Goal: Task Accomplishment & Management: Use online tool/utility

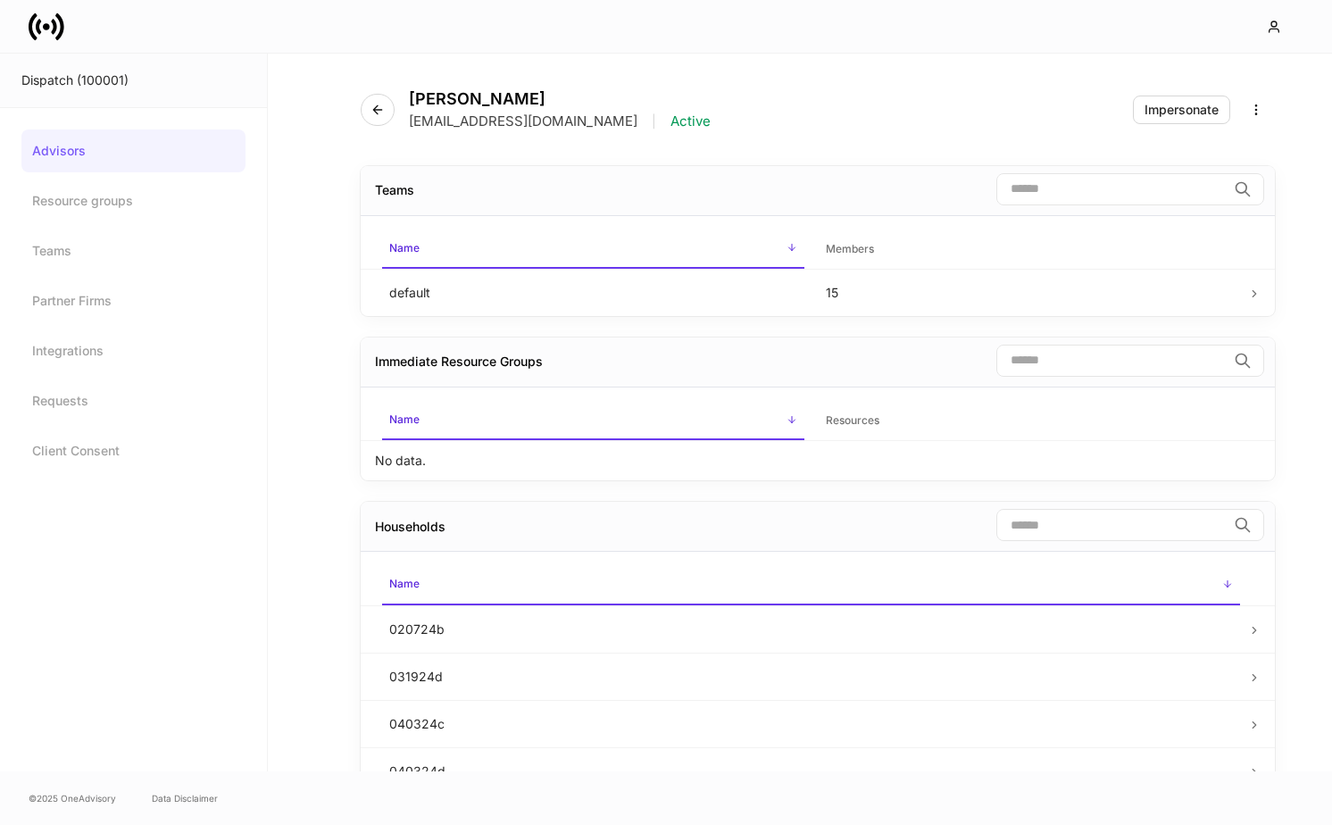
click at [54, 33] on icon at bounding box center [47, 27] width 36 height 36
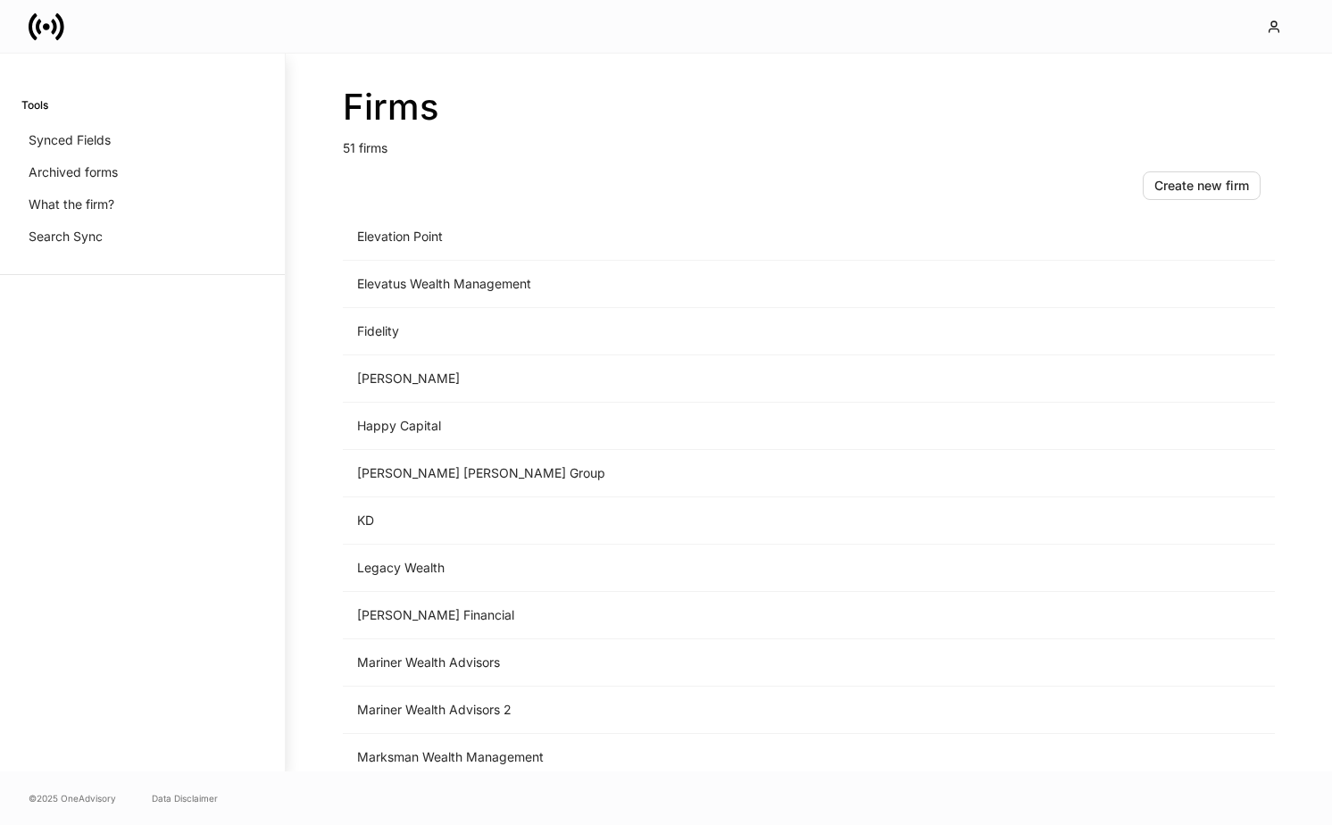
scroll to position [1062, 0]
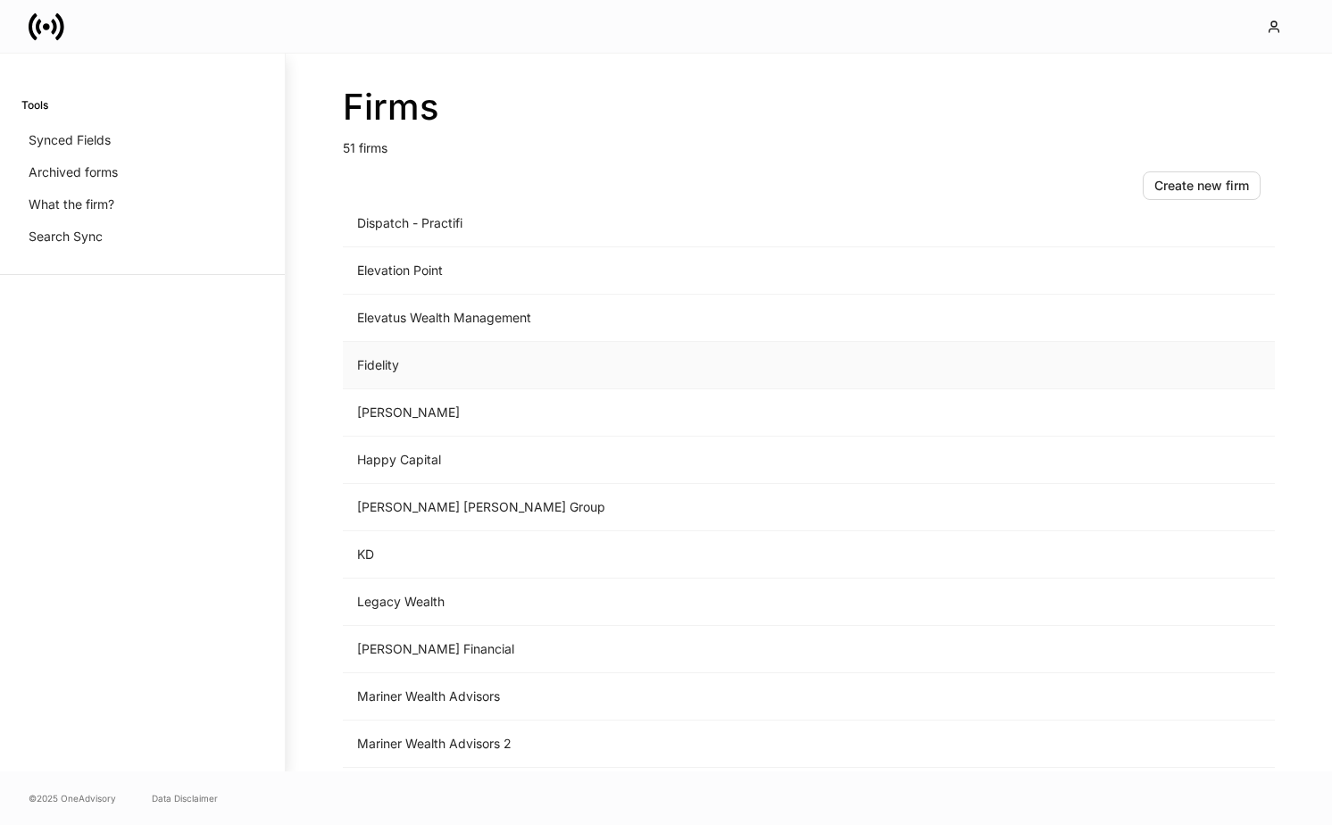
click at [594, 353] on td "Fidelity" at bounding box center [661, 365] width 636 height 47
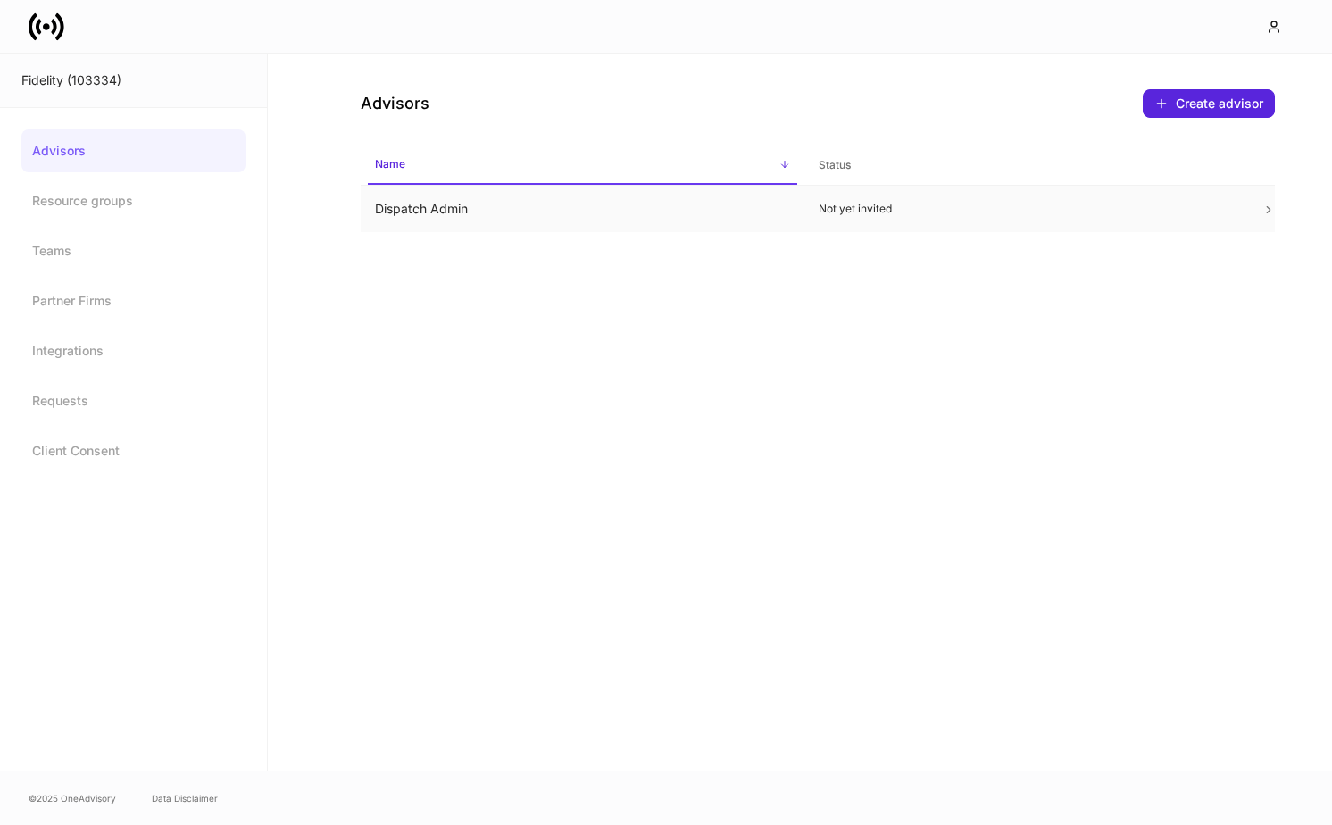
click at [569, 209] on td "Dispatch Admin" at bounding box center [583, 209] width 444 height 47
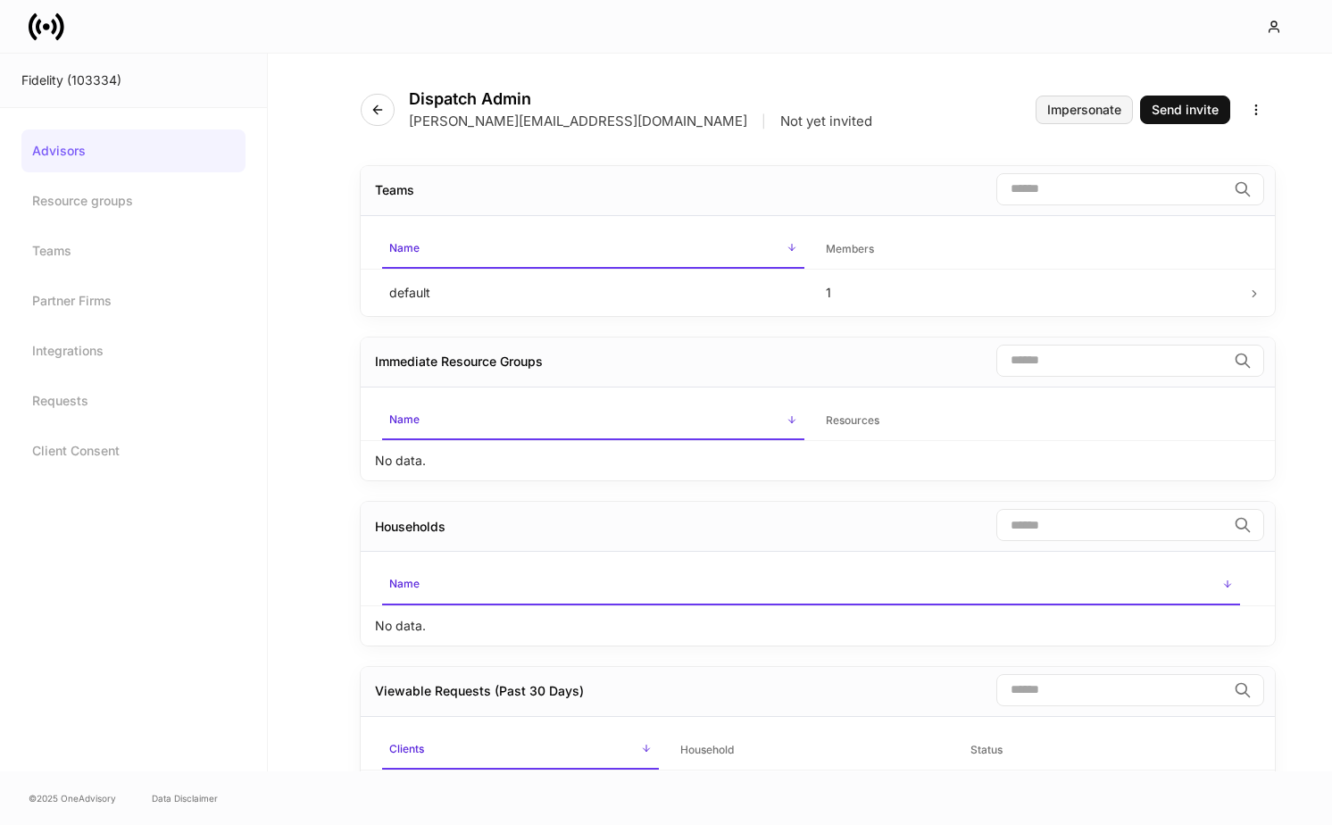
click at [1063, 115] on div "Impersonate" at bounding box center [1084, 110] width 74 height 13
